Goal: Find specific fact: Find specific fact

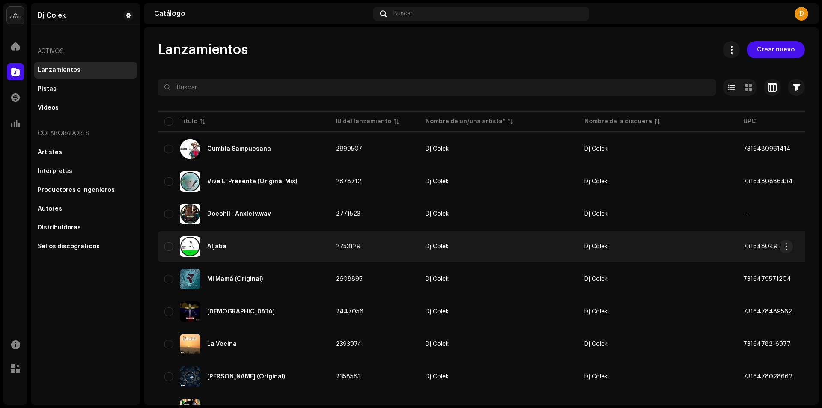
click at [215, 246] on div "Aljaba" at bounding box center [216, 247] width 19 height 6
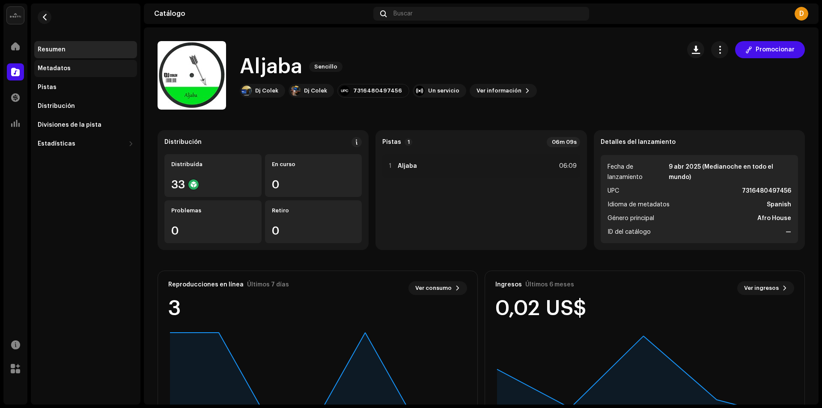
click at [45, 69] on div "Metadatos" at bounding box center [54, 68] width 33 height 7
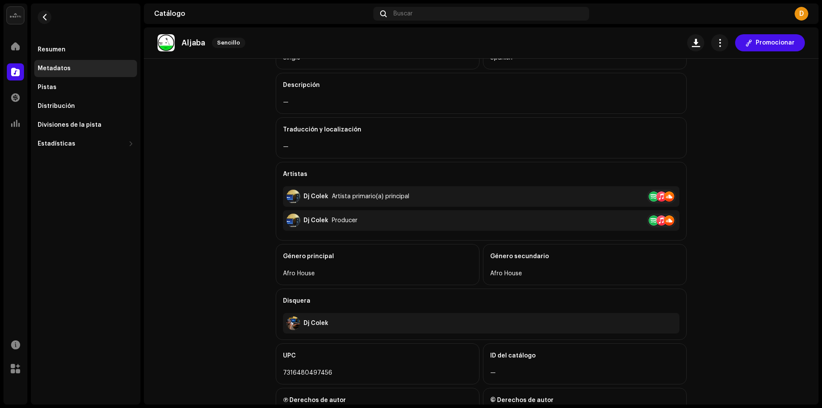
scroll to position [129, 0]
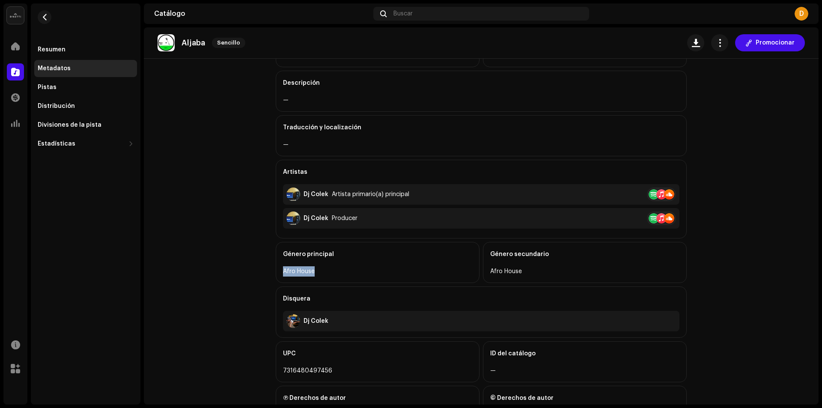
drag, startPoint x: 316, startPoint y: 272, endPoint x: 278, endPoint y: 275, distance: 37.8
click at [278, 275] on div "Género principal Afro House" at bounding box center [378, 262] width 204 height 41
copy div "Afro House"
